Goal: Task Accomplishment & Management: Use online tool/utility

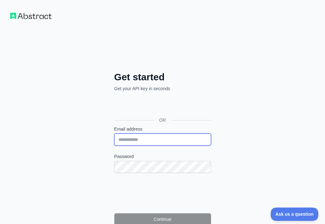
click at [114, 134] on input "Email address" at bounding box center [162, 140] width 97 height 12
paste input "**********"
type input "**********"
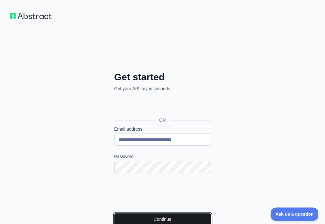
click at [114, 213] on button "Continue" at bounding box center [162, 219] width 97 height 12
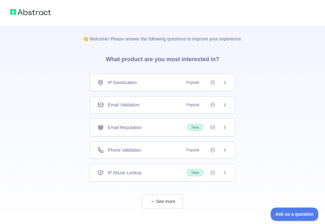
click at [171, 104] on div "Email Validation Popular" at bounding box center [163, 105] width 130 height 6
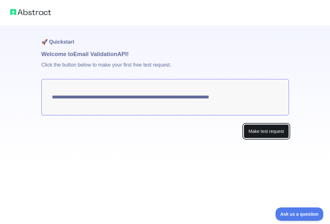
click at [252, 134] on button "Make test request" at bounding box center [266, 131] width 45 height 14
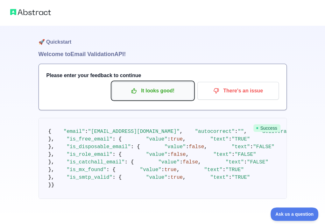
click at [157, 89] on p "It looks good!" at bounding box center [153, 90] width 72 height 11
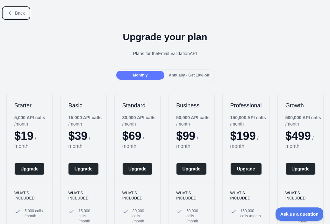
click at [17, 14] on span "Back" at bounding box center [20, 13] width 10 height 5
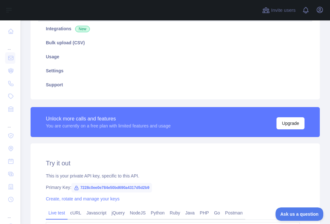
scroll to position [128, 0]
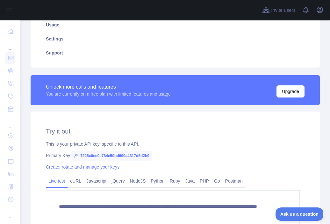
click at [127, 156] on span "7228c0ee0e784e50bd690a4317d5d2b9" at bounding box center [111, 156] width 81 height 10
copy span "7228c0ee0e784e50bd690a4317d5d2b9"
